Goal: Task Accomplishment & Management: Complete application form

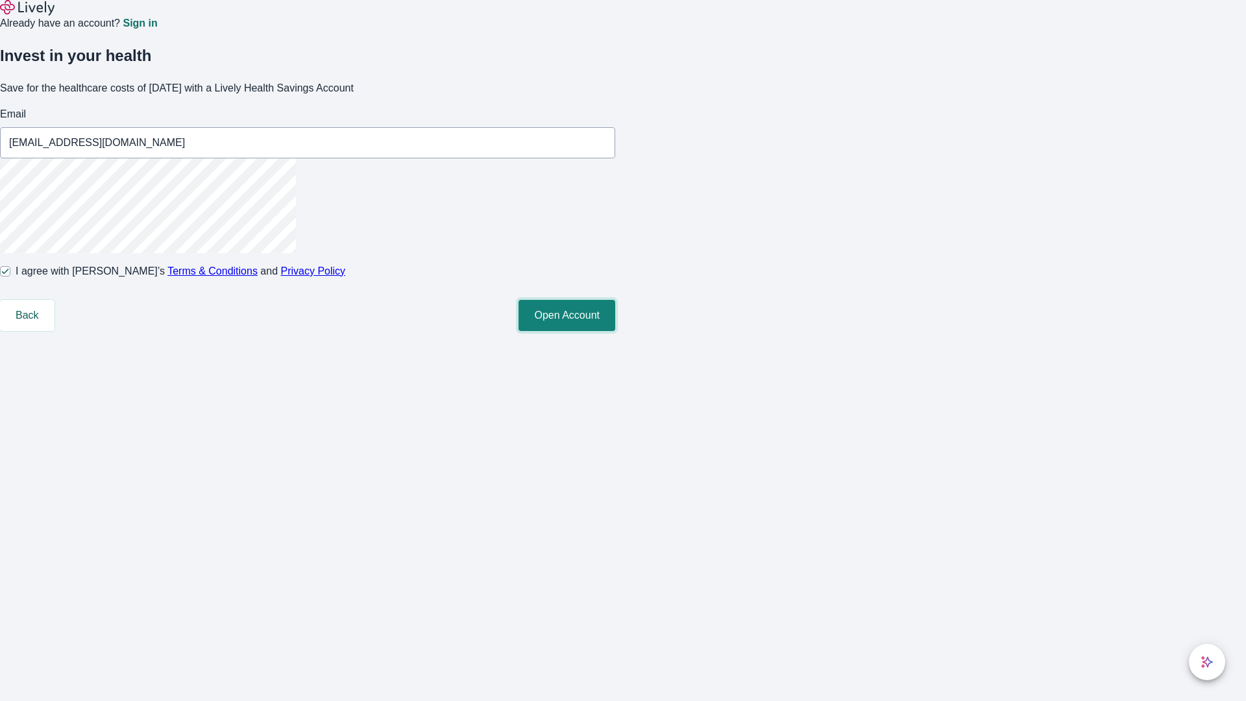
click at [615, 331] on button "Open Account" at bounding box center [566, 315] width 97 height 31
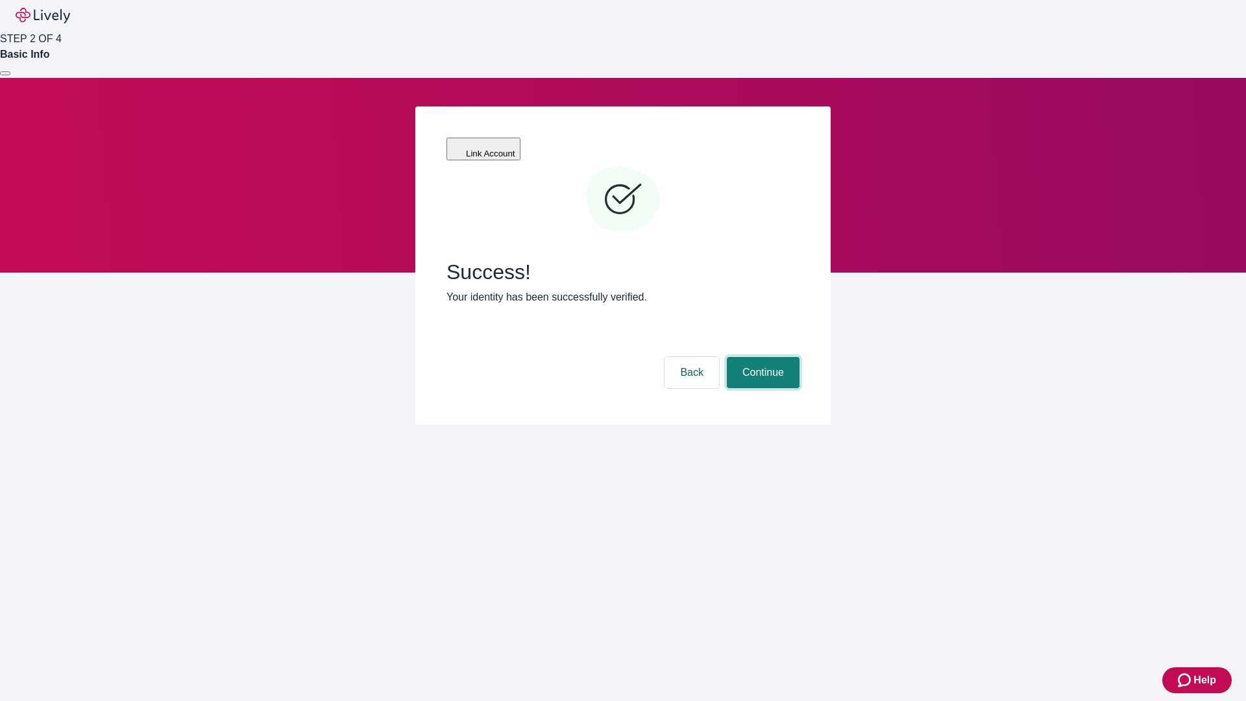
click at [761, 357] on button "Continue" at bounding box center [763, 372] width 73 height 31
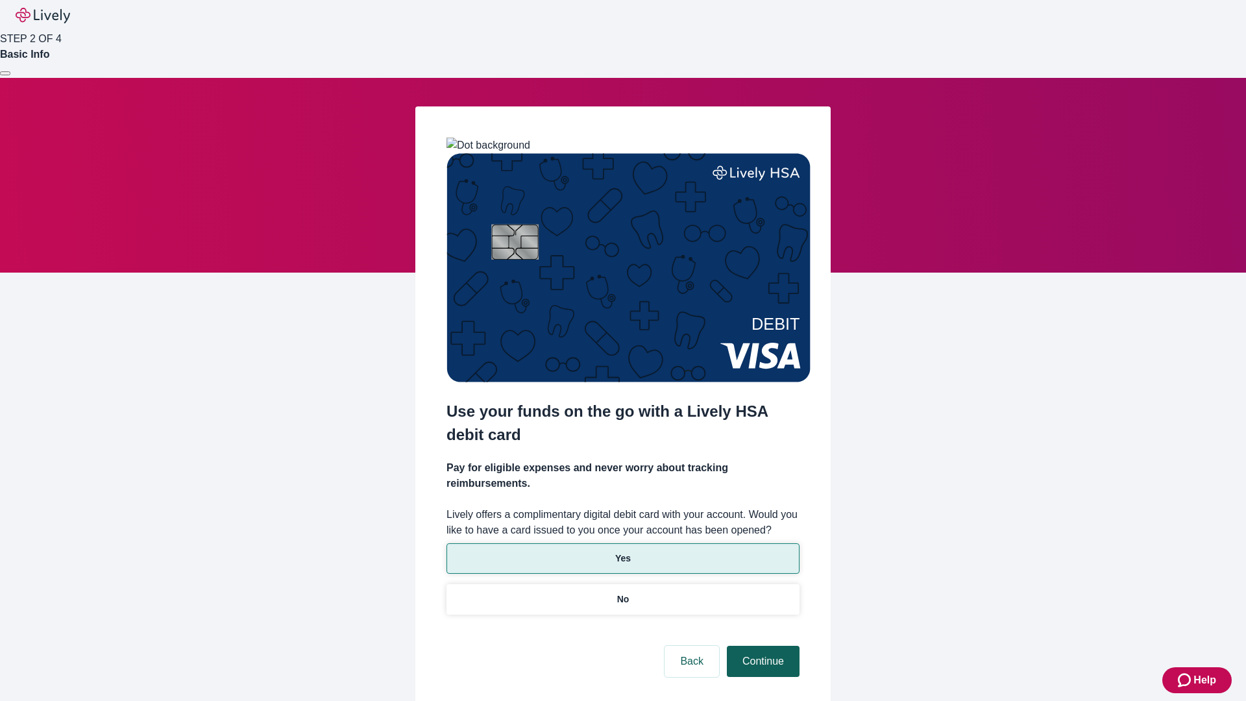
click at [622, 552] on p "Yes" at bounding box center [623, 559] width 16 height 14
click at [761, 646] on button "Continue" at bounding box center [763, 661] width 73 height 31
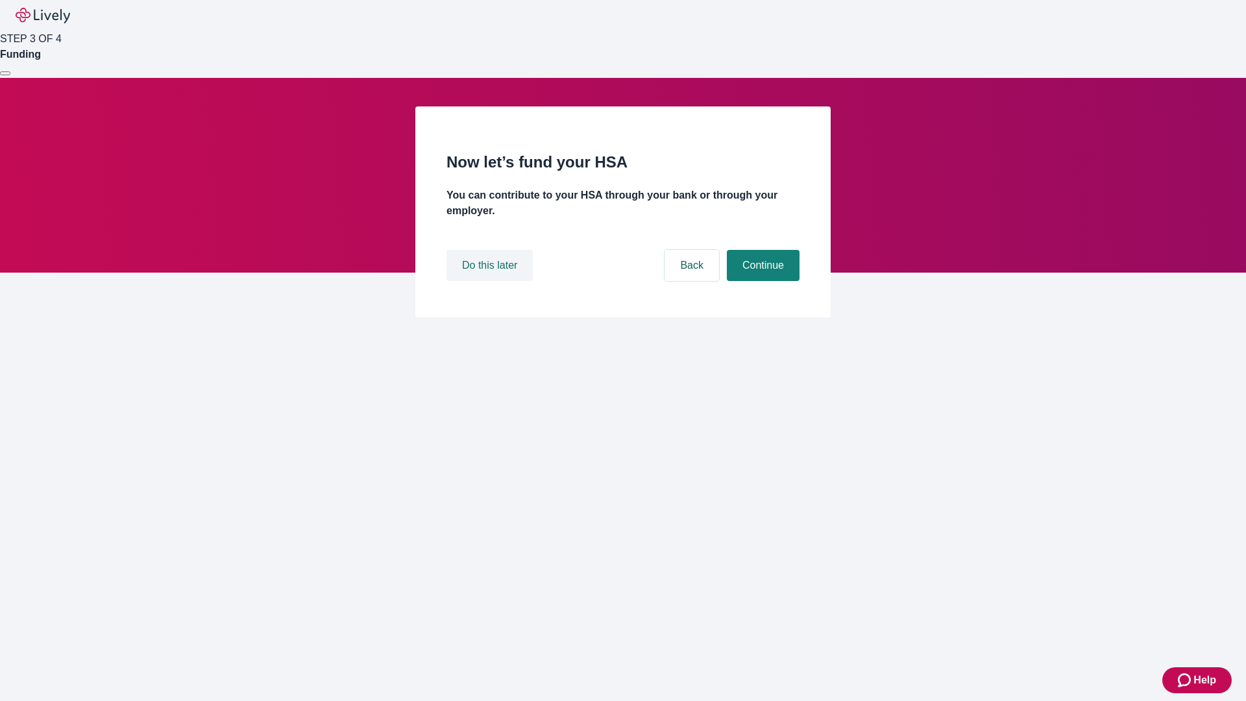
click at [491, 281] on button "Do this later" at bounding box center [489, 265] width 86 height 31
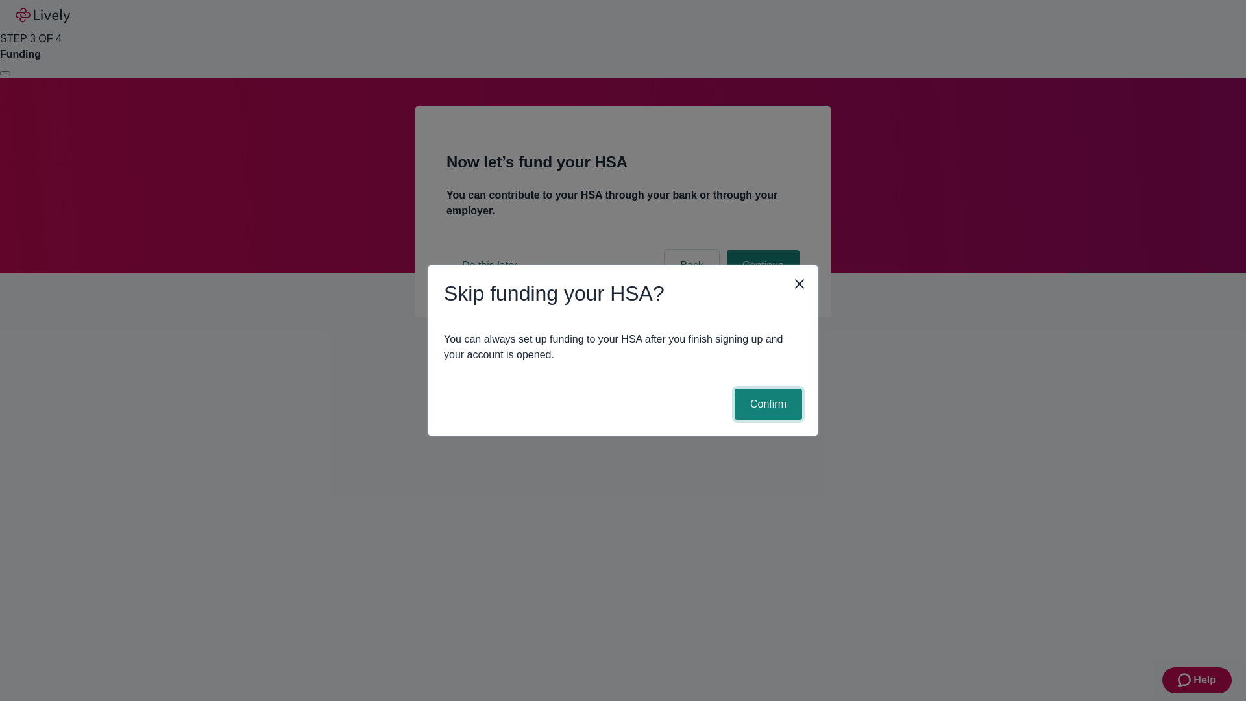
click at [766, 404] on button "Confirm" at bounding box center [768, 404] width 67 height 31
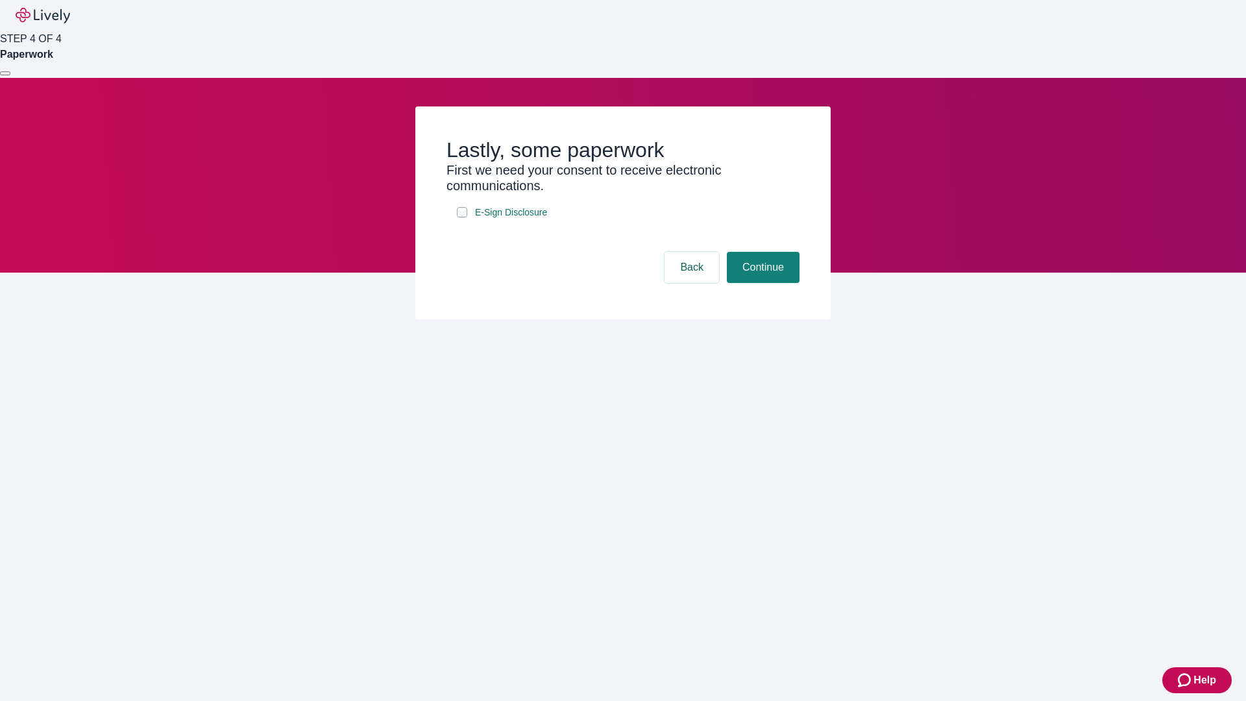
click at [462, 217] on input "E-Sign Disclosure" at bounding box center [462, 212] width 10 height 10
checkbox input "true"
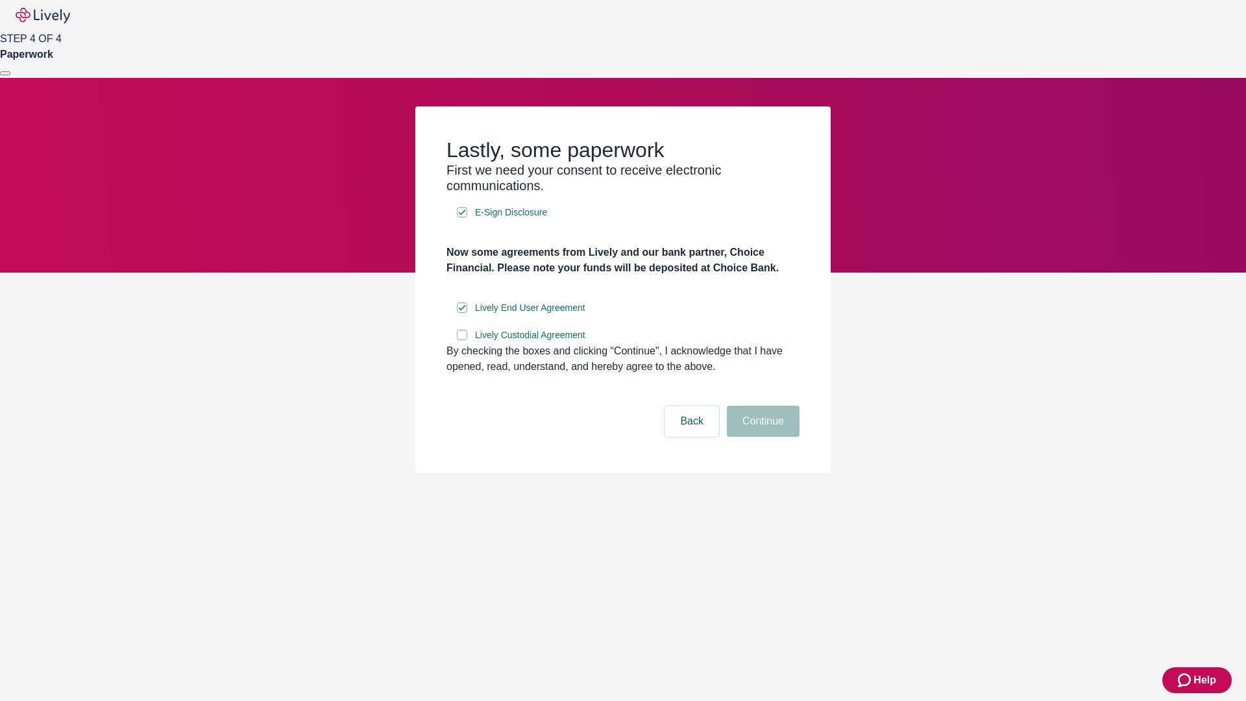
click at [462, 340] on input "Lively Custodial Agreement" at bounding box center [462, 335] width 10 height 10
checkbox input "true"
click at [761, 437] on button "Continue" at bounding box center [763, 421] width 73 height 31
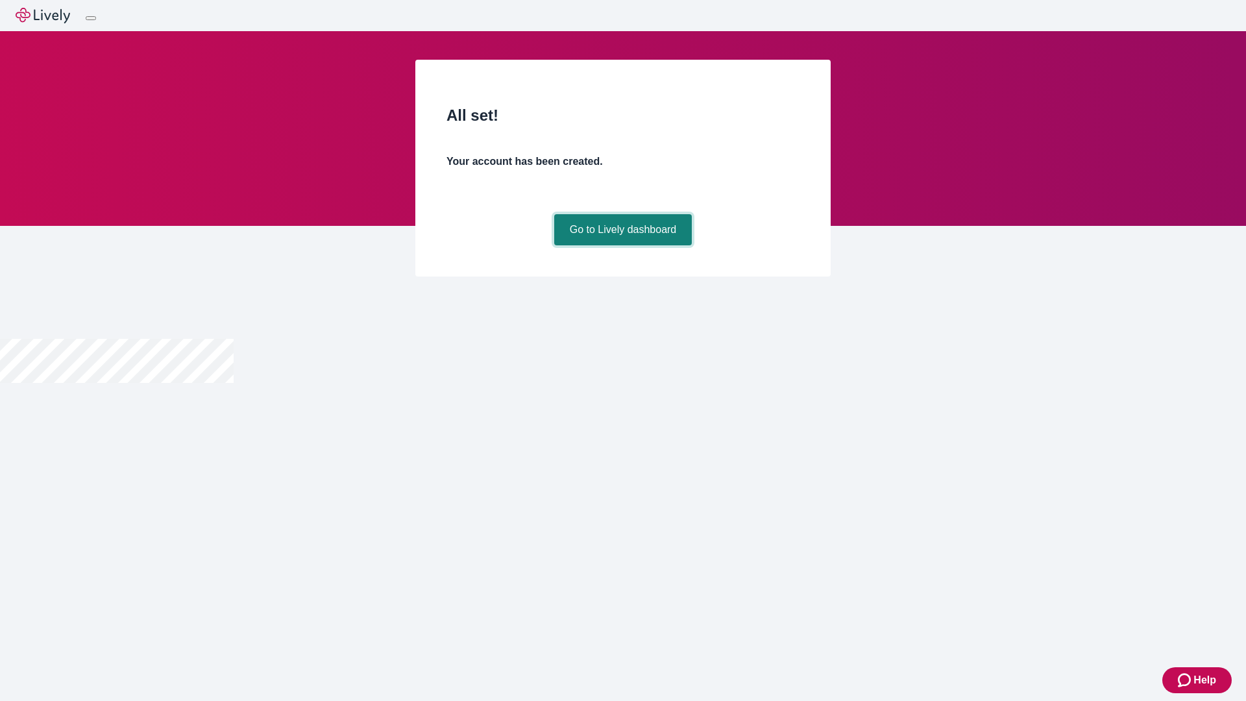
click at [622, 245] on link "Go to Lively dashboard" at bounding box center [623, 229] width 138 height 31
